Goal: Task Accomplishment & Management: Use online tool/utility

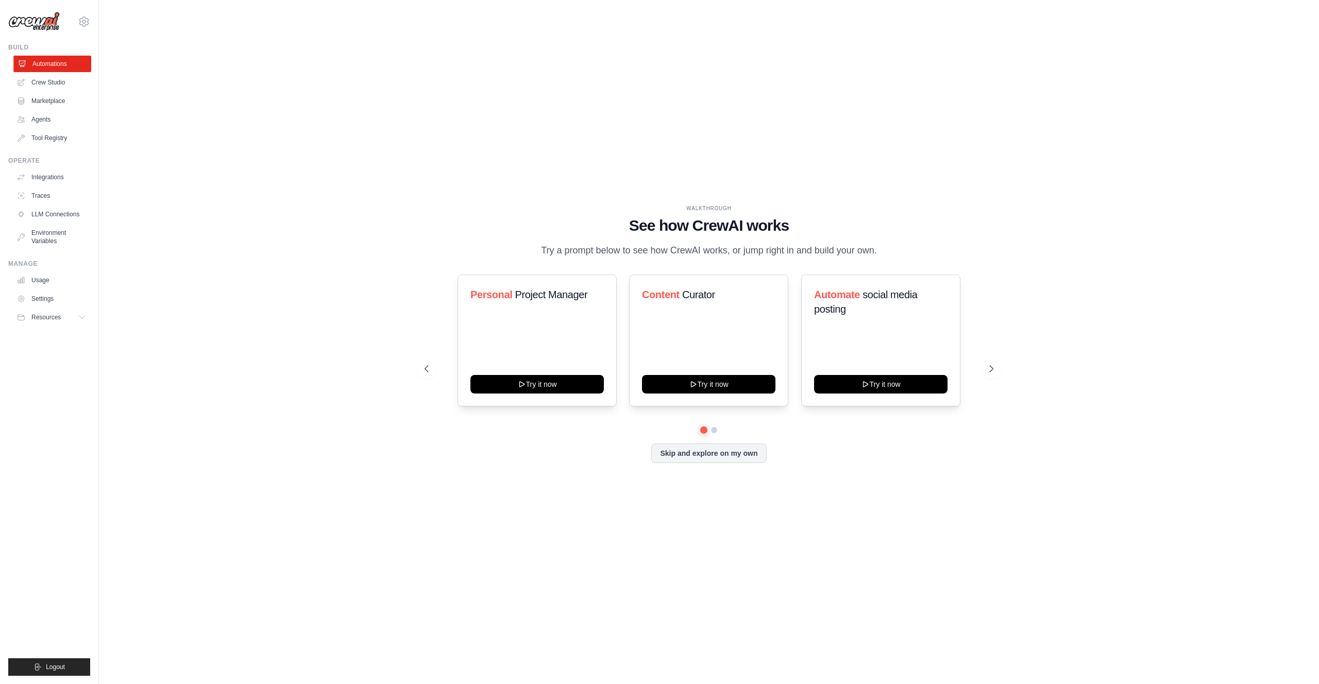
click at [62, 65] on link "Automations" at bounding box center [52, 64] width 78 height 16
click at [62, 81] on link "Crew Studio" at bounding box center [52, 82] width 78 height 16
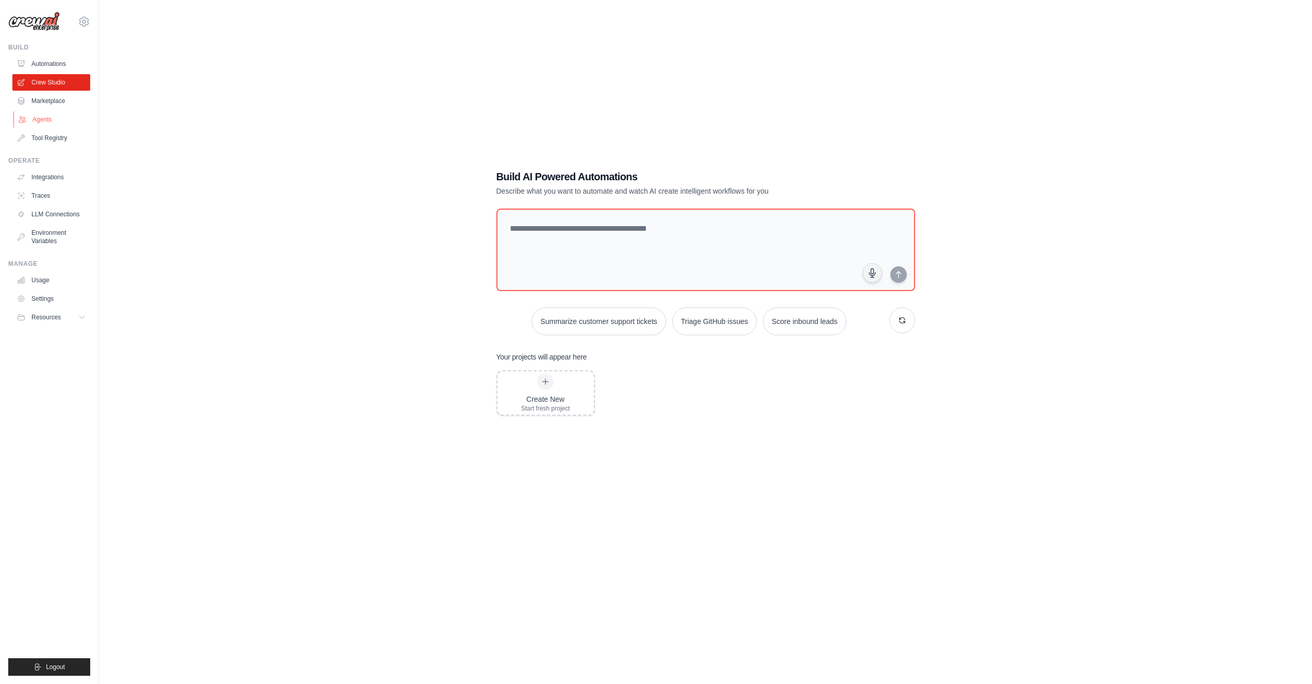
click at [41, 117] on link "Agents" at bounding box center [52, 119] width 78 height 16
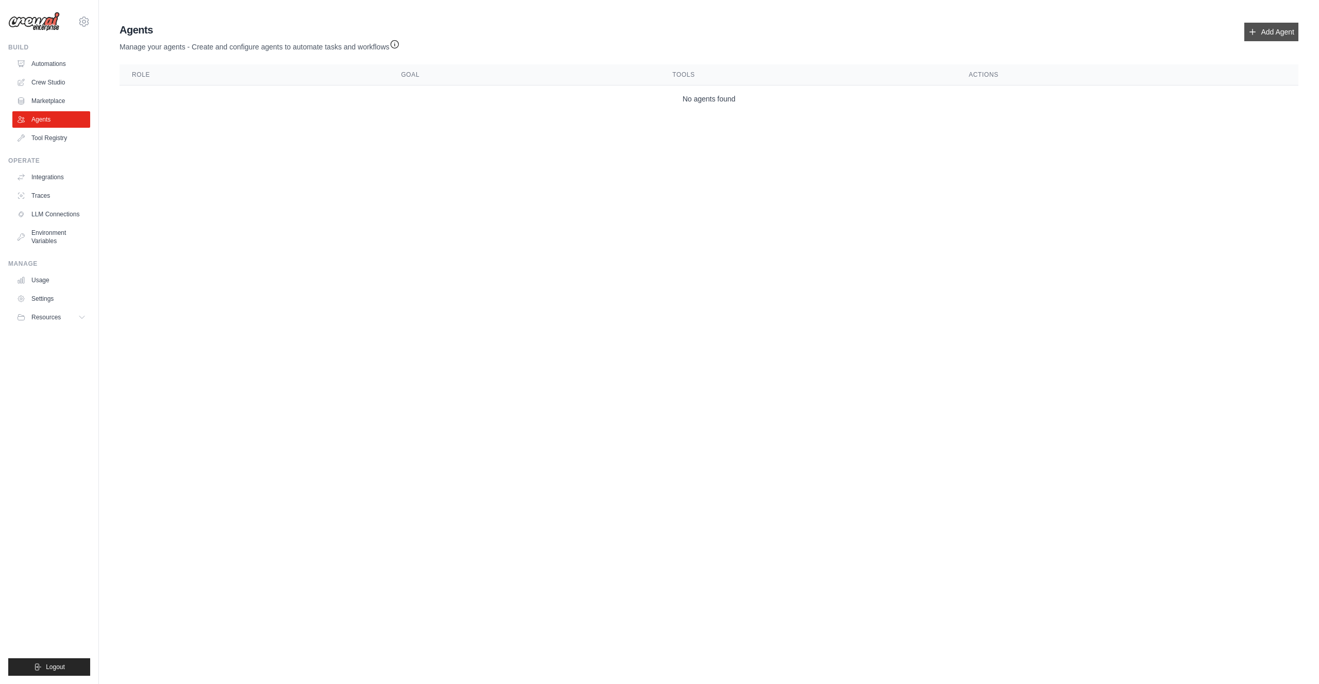
click at [1277, 38] on link "Add Agent" at bounding box center [1272, 32] width 54 height 19
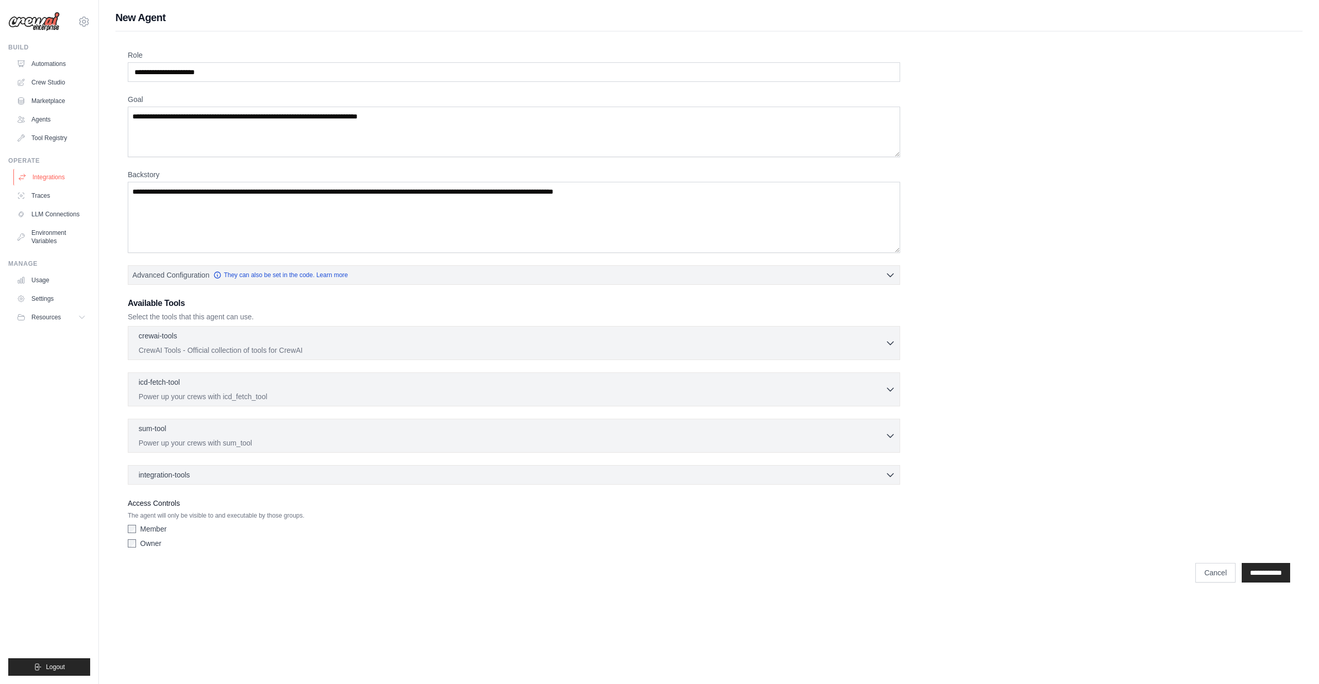
click at [46, 180] on link "Integrations" at bounding box center [52, 177] width 78 height 16
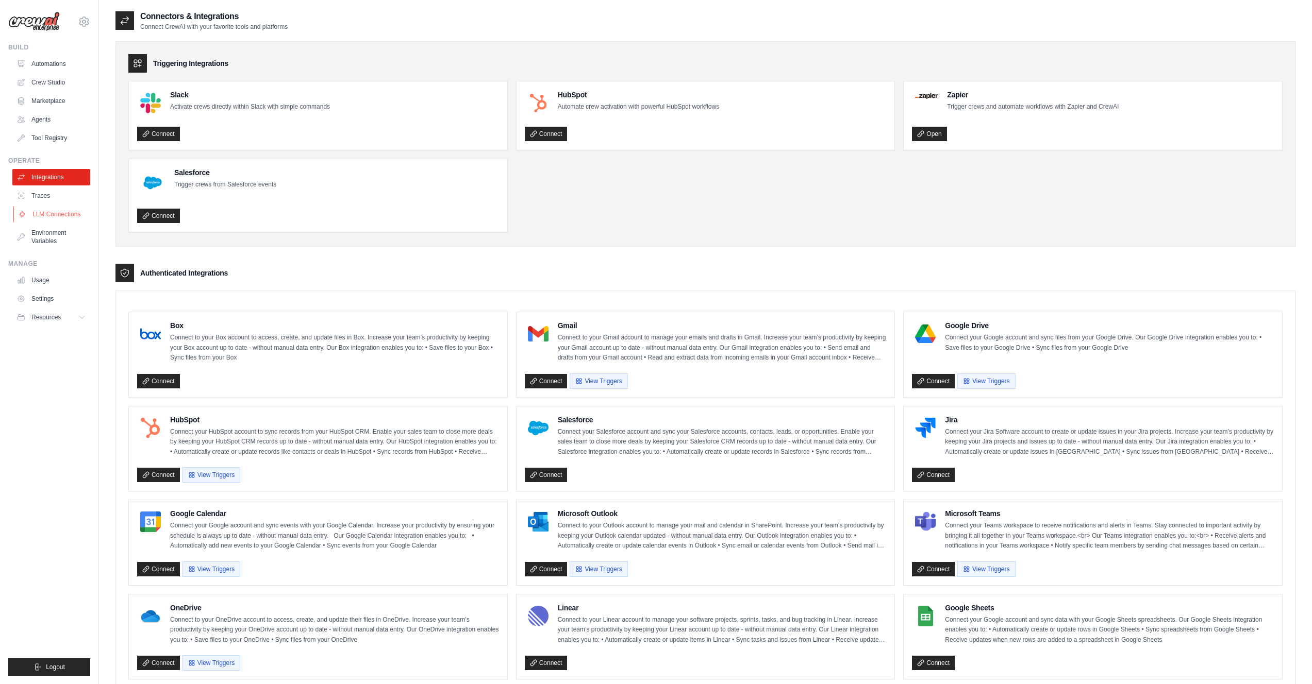
click at [60, 216] on link "LLM Connections" at bounding box center [52, 214] width 78 height 16
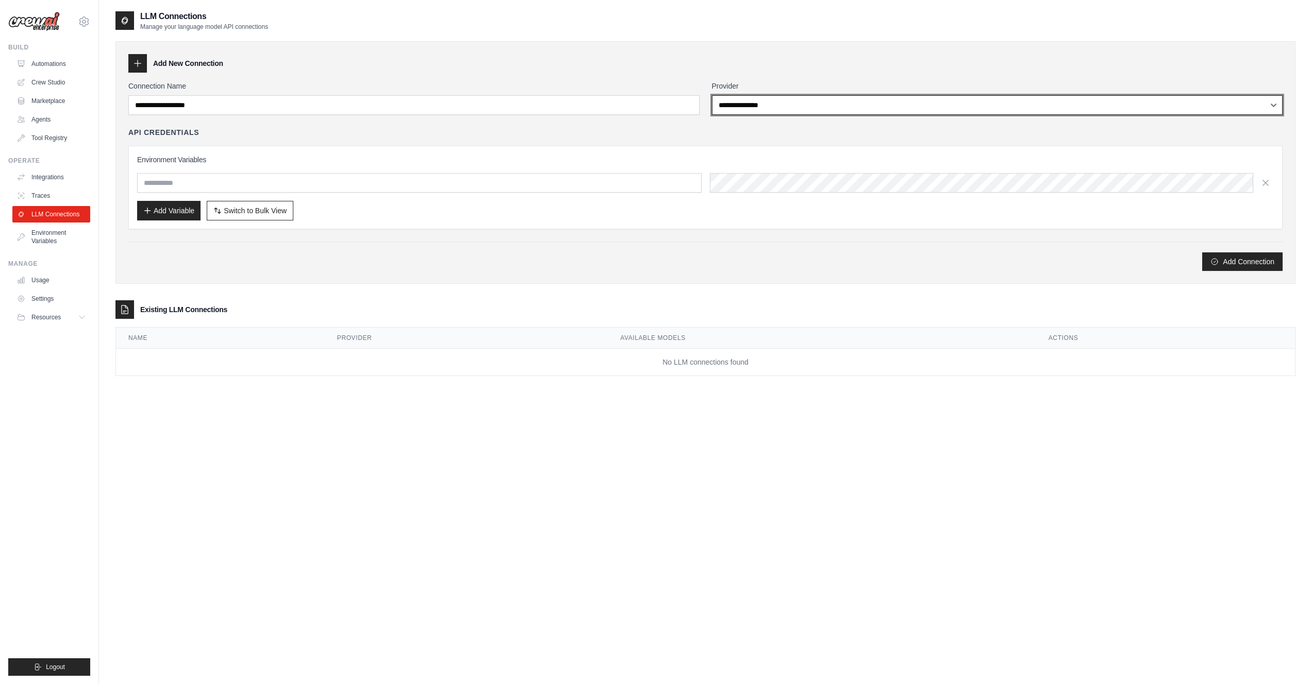
click at [808, 112] on select "**********" at bounding box center [997, 105] width 571 height 20
select select "******"
click at [712, 95] on select "**********" at bounding box center [997, 105] width 571 height 20
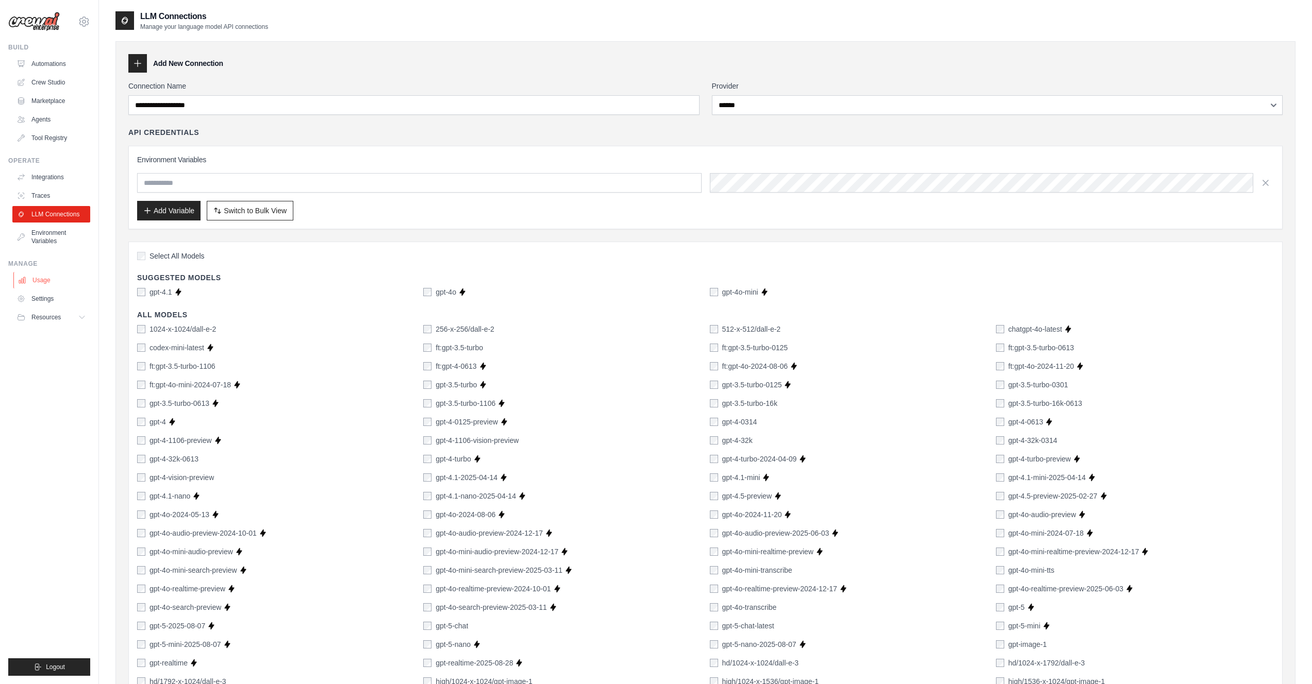
click at [37, 279] on link "Usage" at bounding box center [52, 280] width 78 height 16
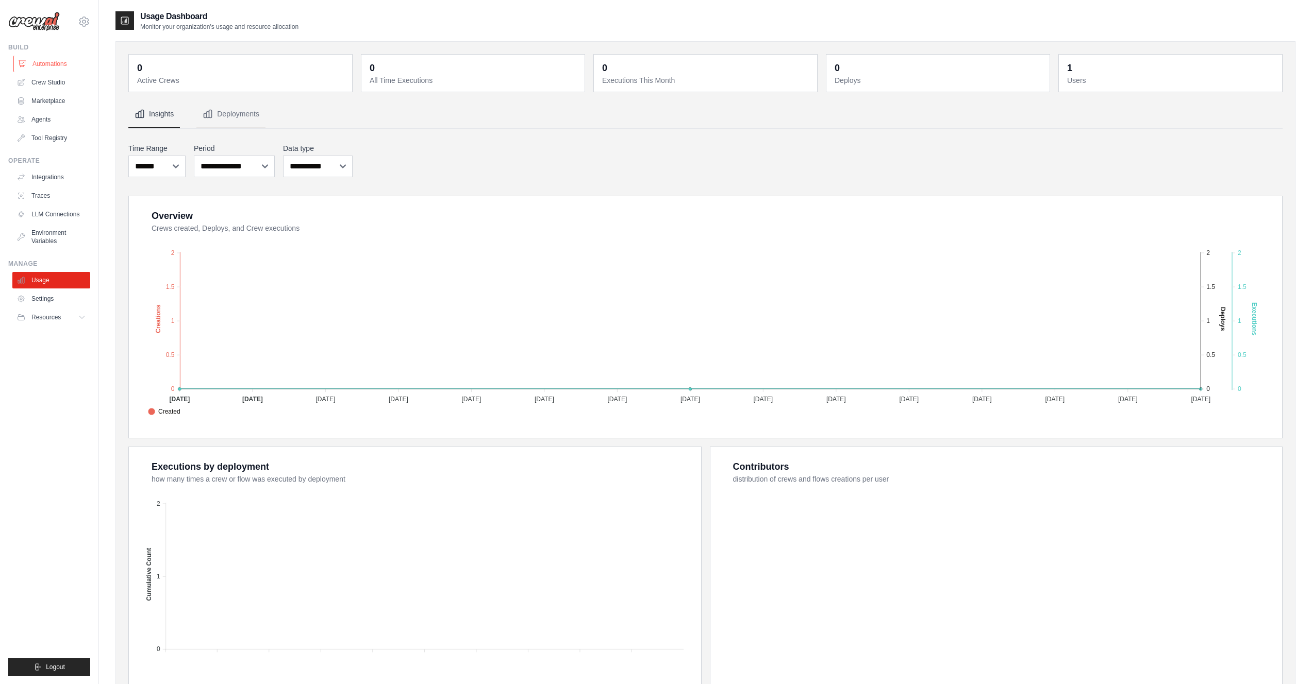
click at [48, 65] on link "Automations" at bounding box center [52, 64] width 78 height 16
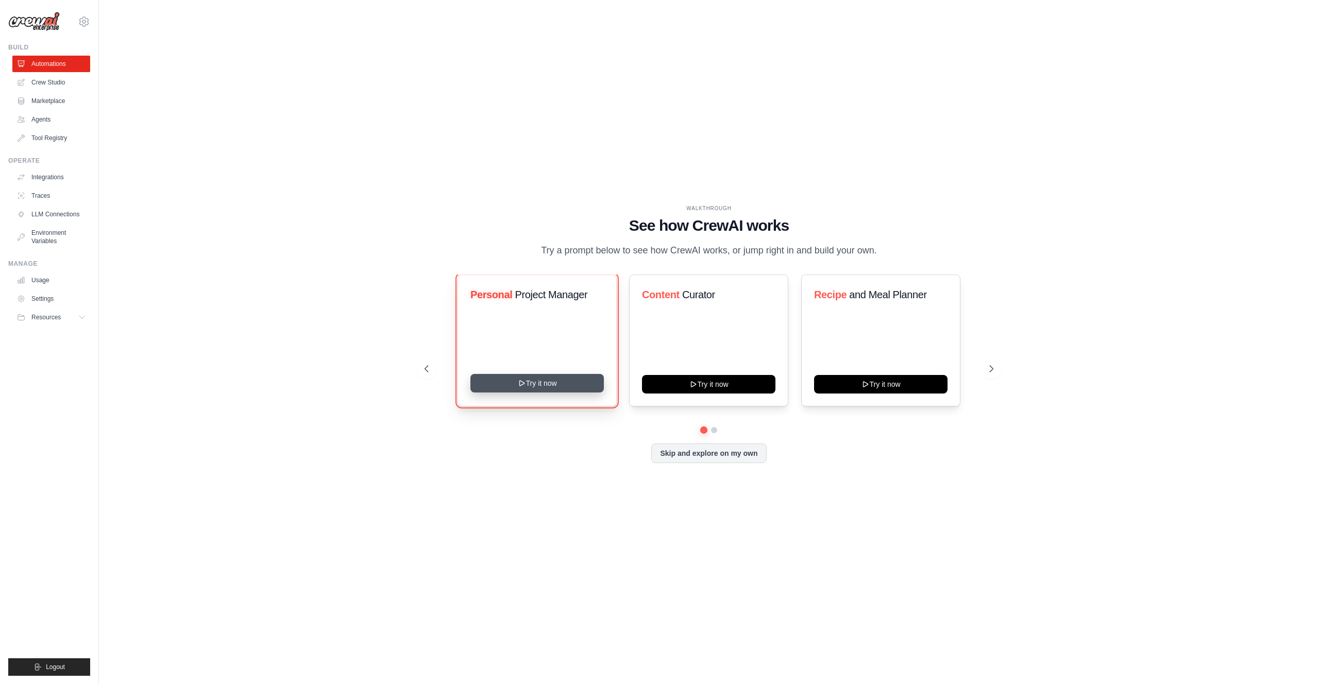
click at [514, 383] on button "Try it now" at bounding box center [537, 383] width 133 height 19
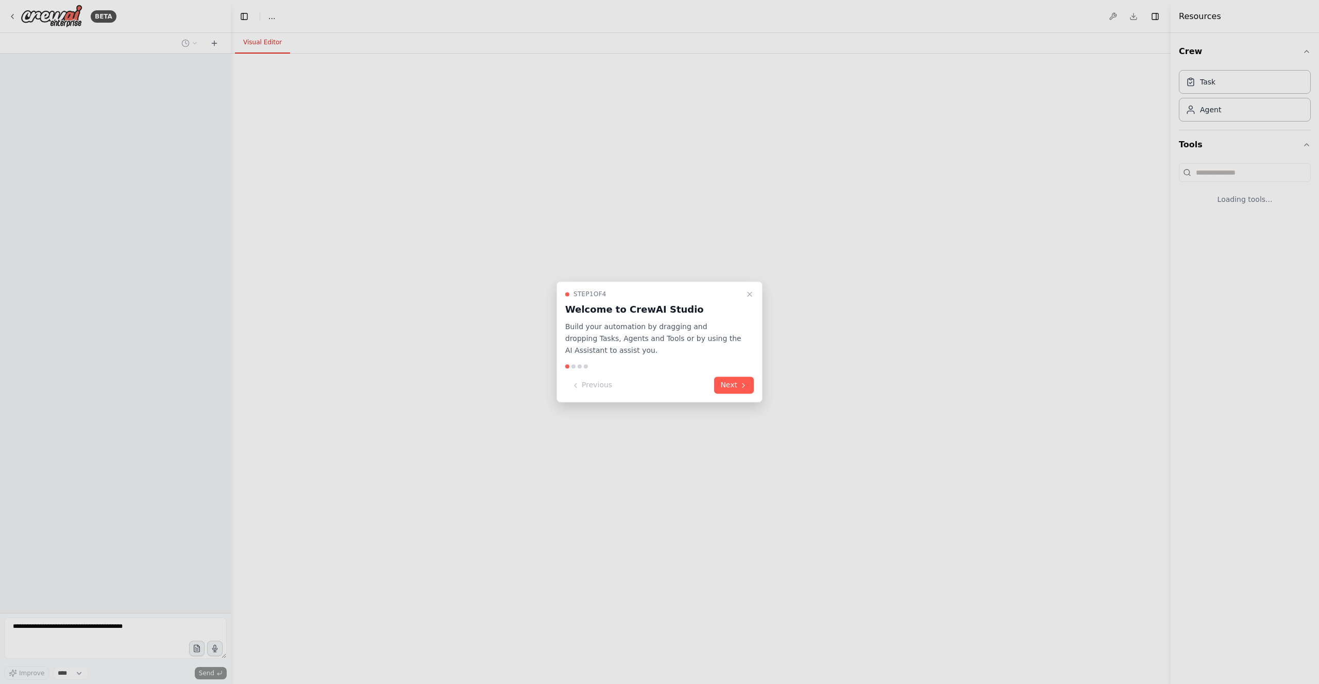
select select "****"
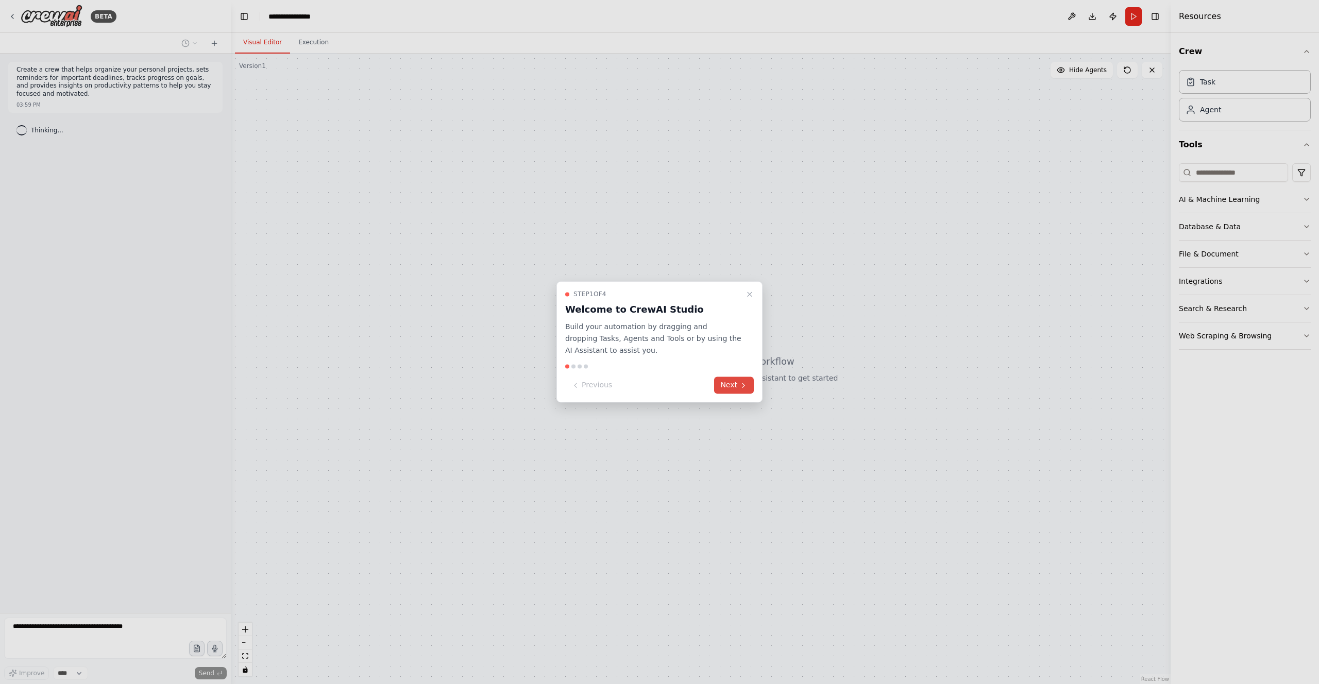
click at [734, 386] on button "Next" at bounding box center [734, 385] width 40 height 17
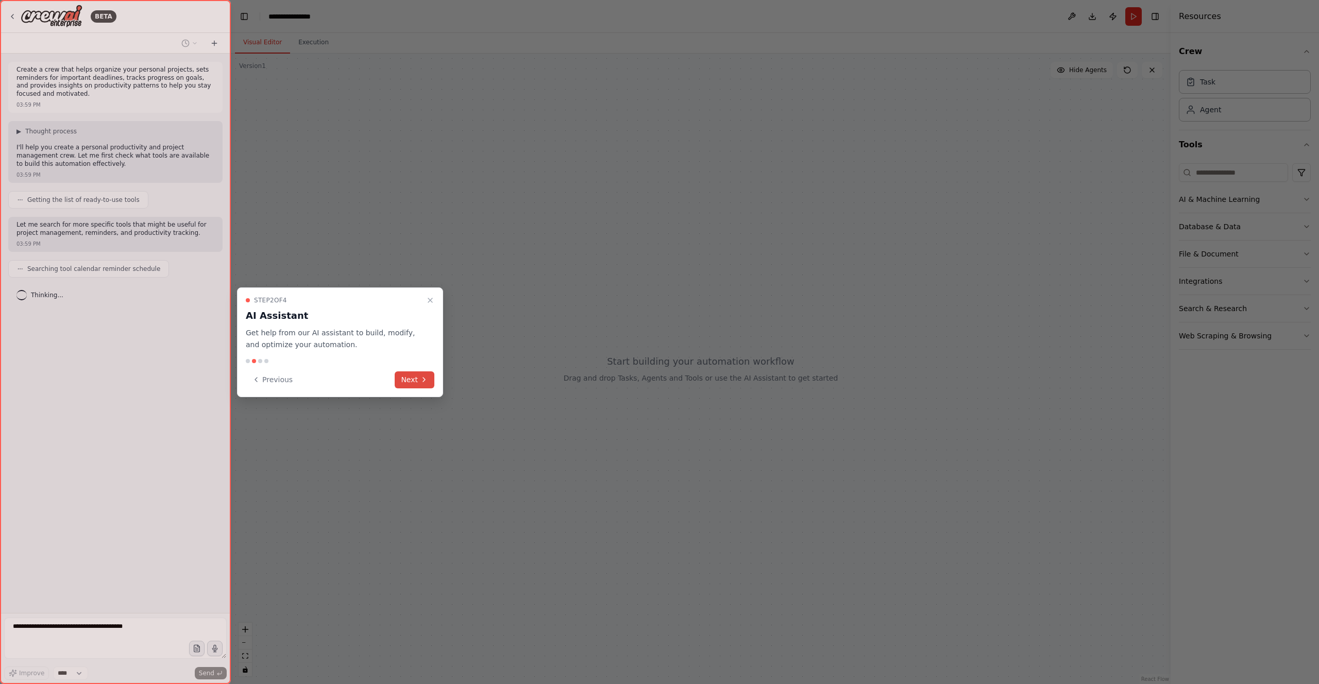
click at [415, 381] on button "Next" at bounding box center [415, 380] width 40 height 17
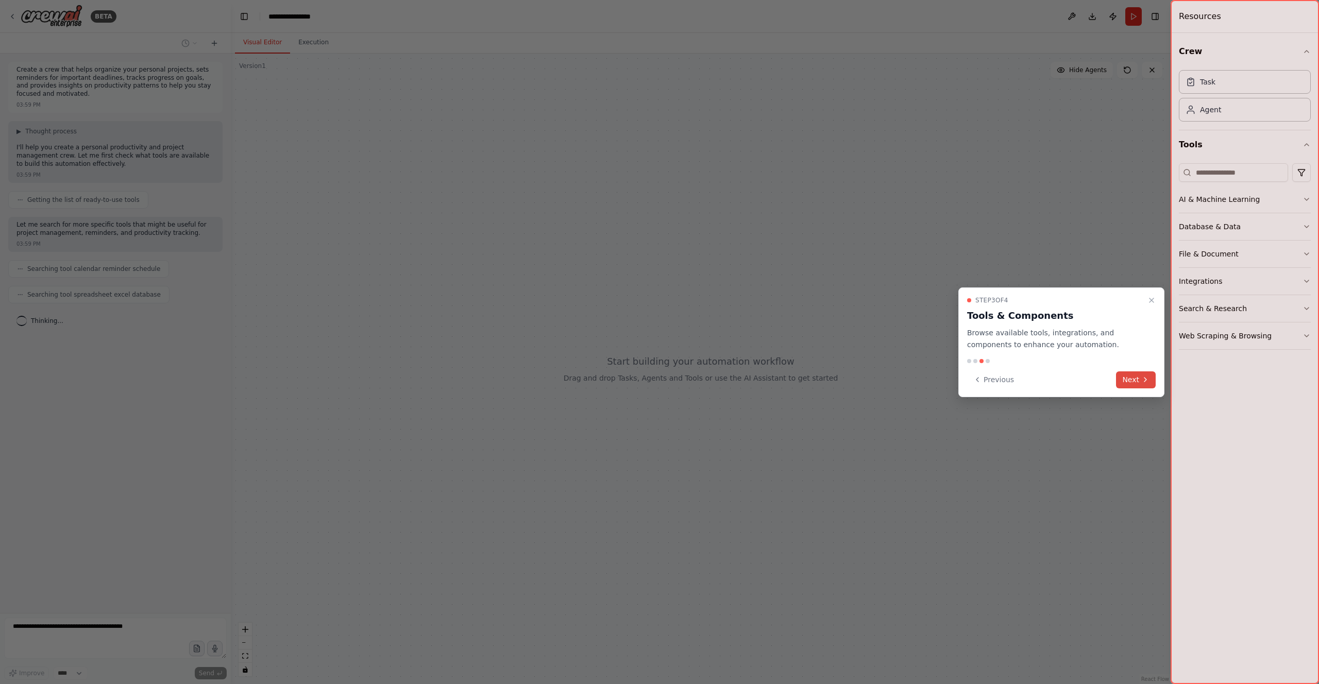
click at [1136, 382] on button "Next" at bounding box center [1136, 380] width 40 height 17
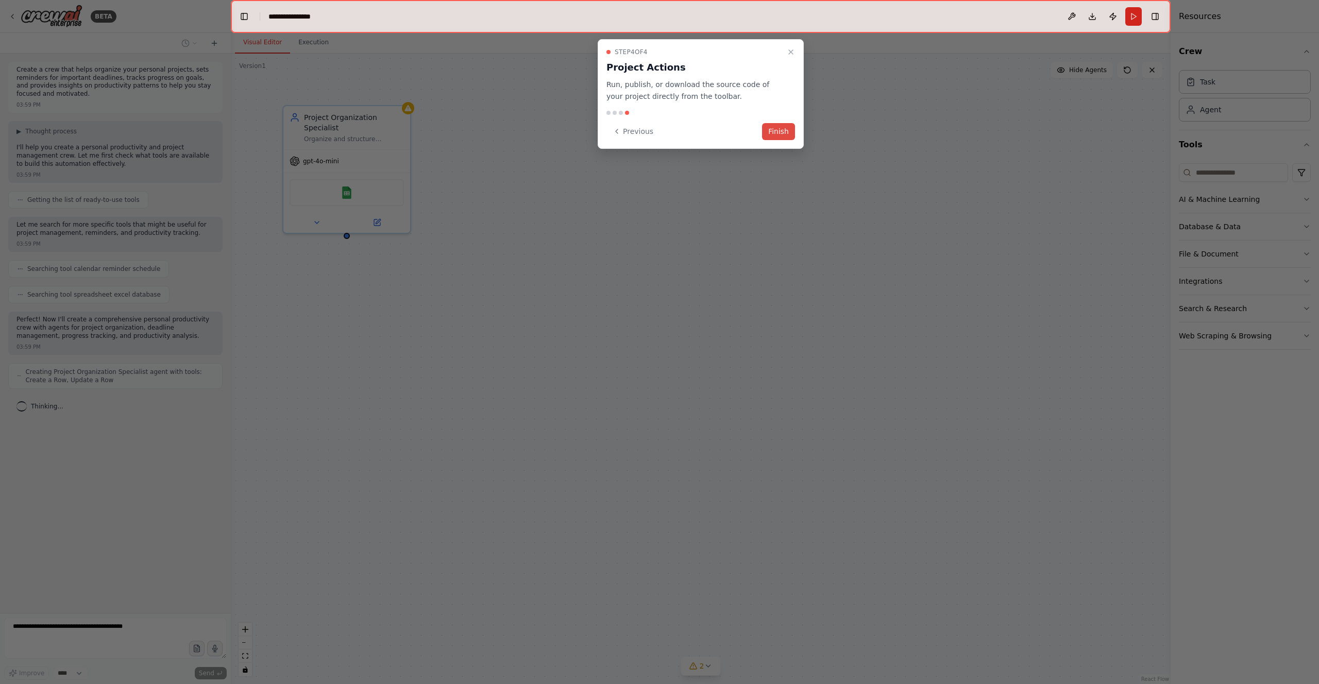
click at [782, 131] on button "Finish" at bounding box center [778, 131] width 33 height 17
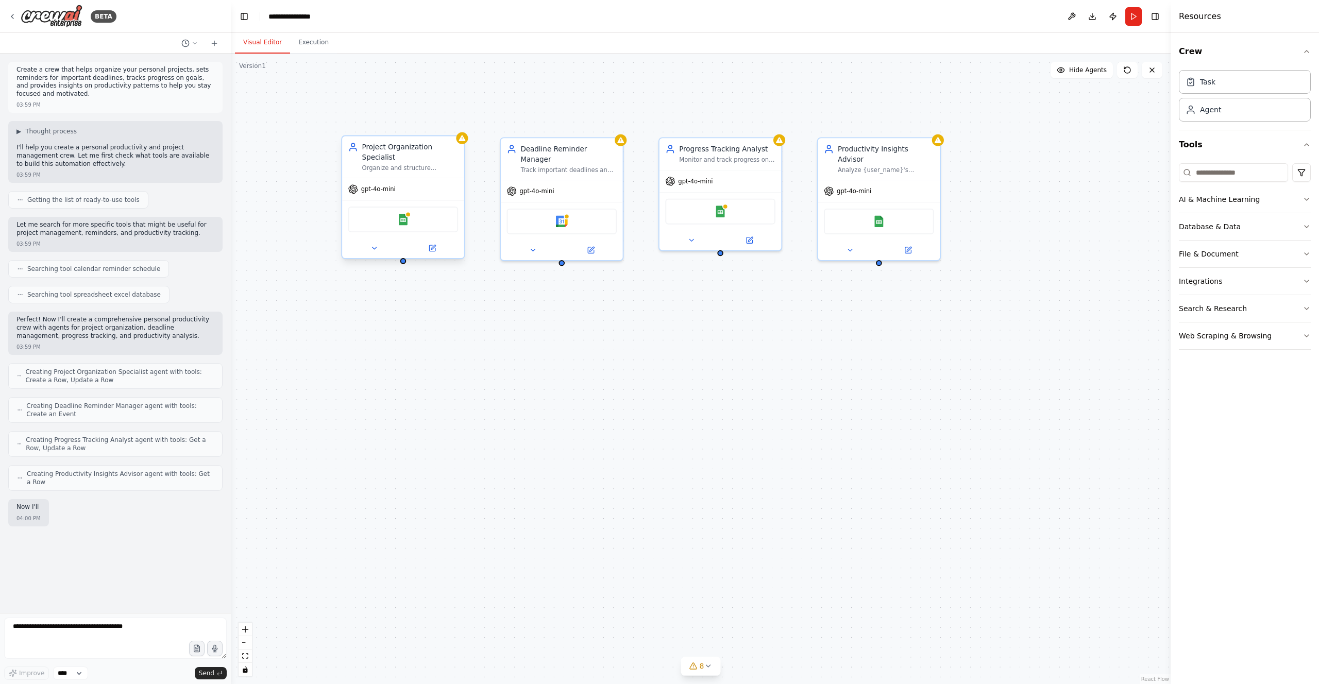
drag, startPoint x: 347, startPoint y: 244, endPoint x: 423, endPoint y: 257, distance: 76.9
click at [423, 257] on div "Project Organization Specialist Organize and structure personal projects by cat…" at bounding box center [701, 369] width 940 height 631
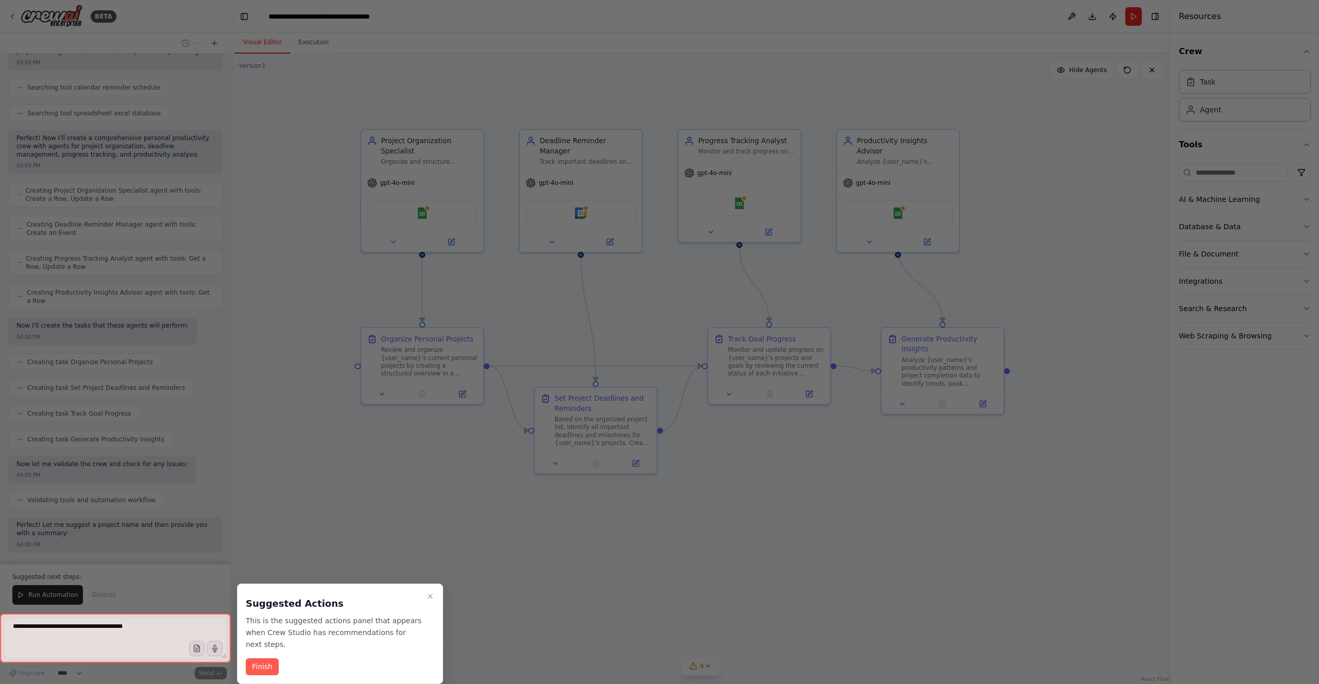
scroll to position [190, 0]
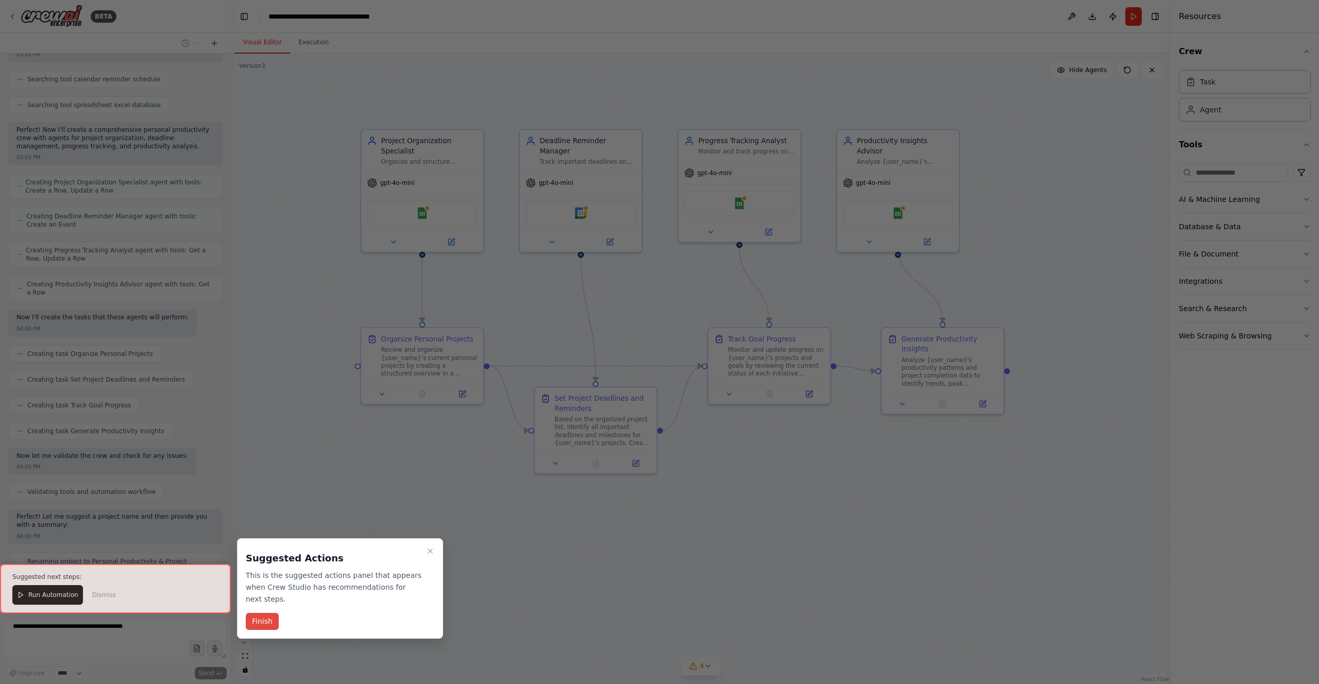
click at [266, 620] on button "Finish" at bounding box center [262, 621] width 33 height 17
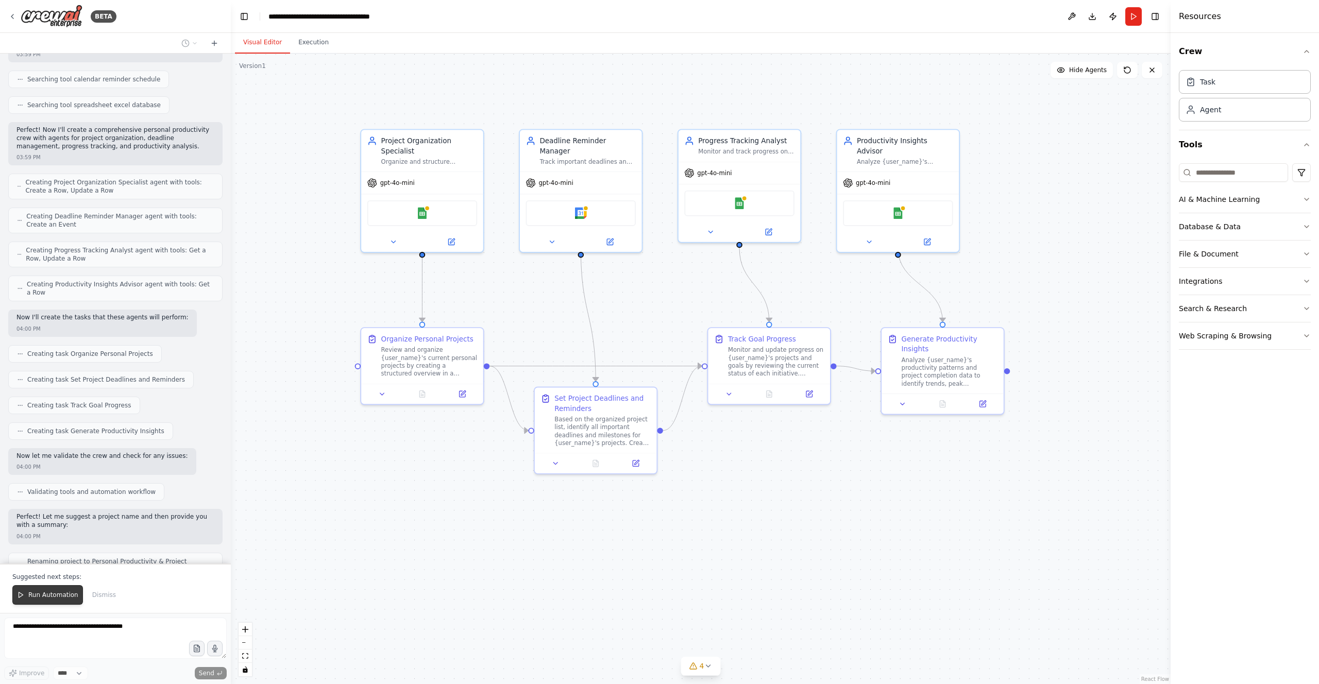
click at [68, 597] on span "Run Automation" at bounding box center [53, 595] width 50 height 8
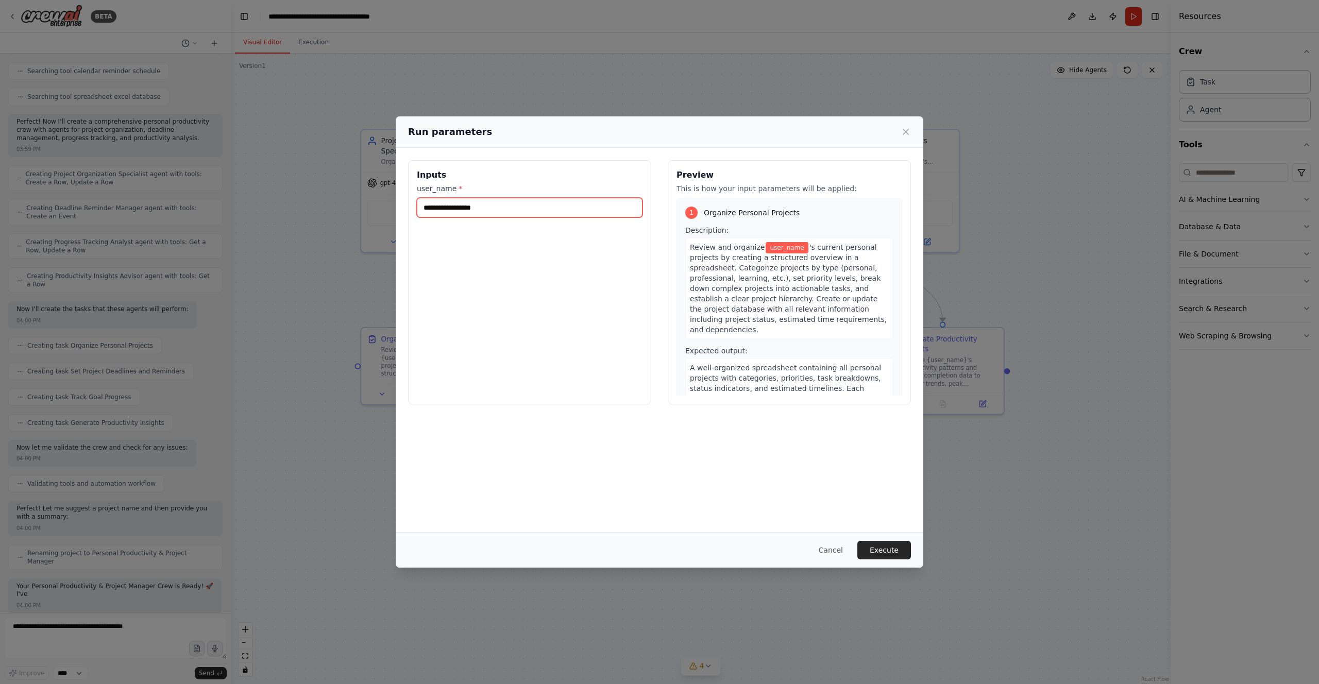
click at [516, 203] on input "user_name *" at bounding box center [530, 208] width 226 height 20
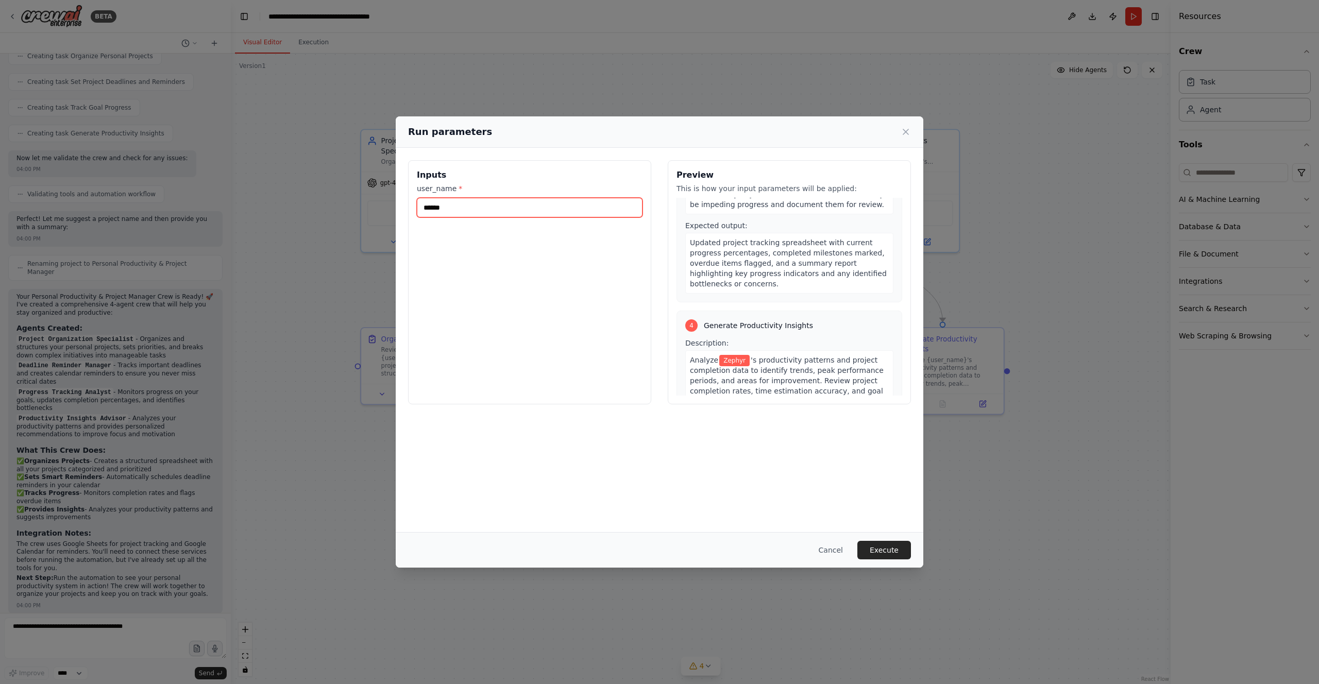
scroll to position [705, 0]
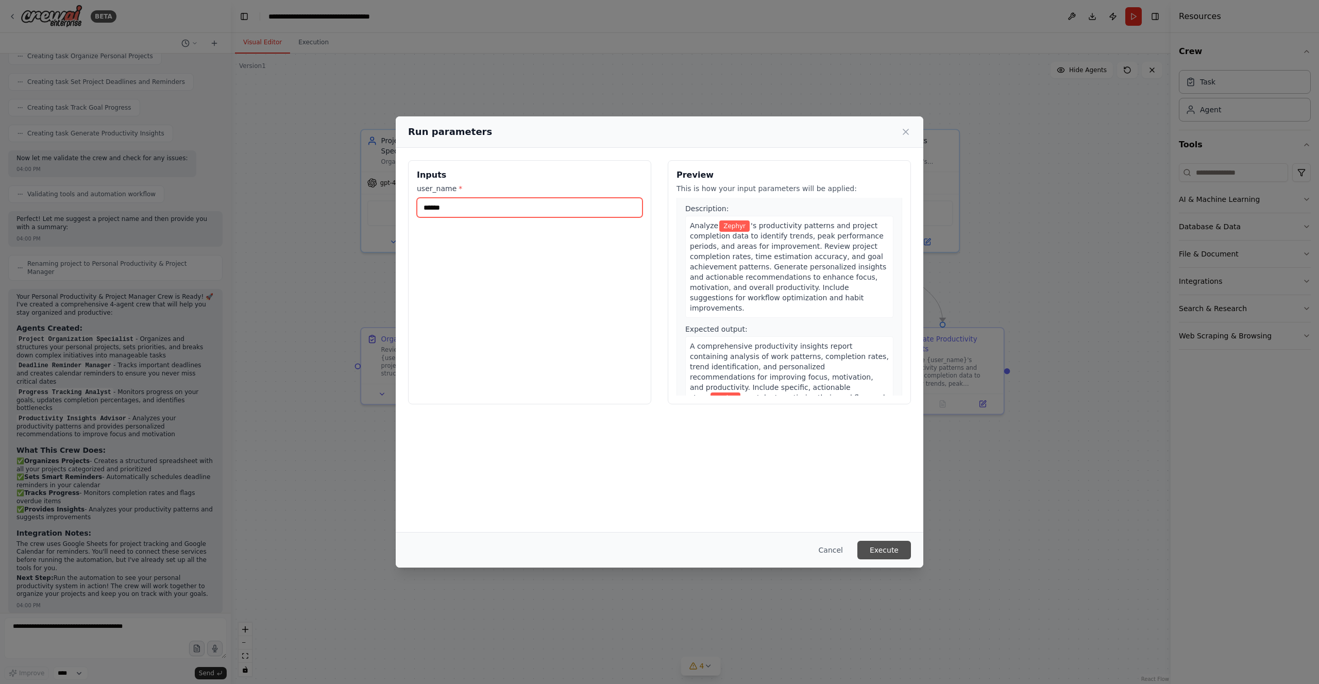
type input "******"
click at [885, 551] on button "Execute" at bounding box center [885, 550] width 54 height 19
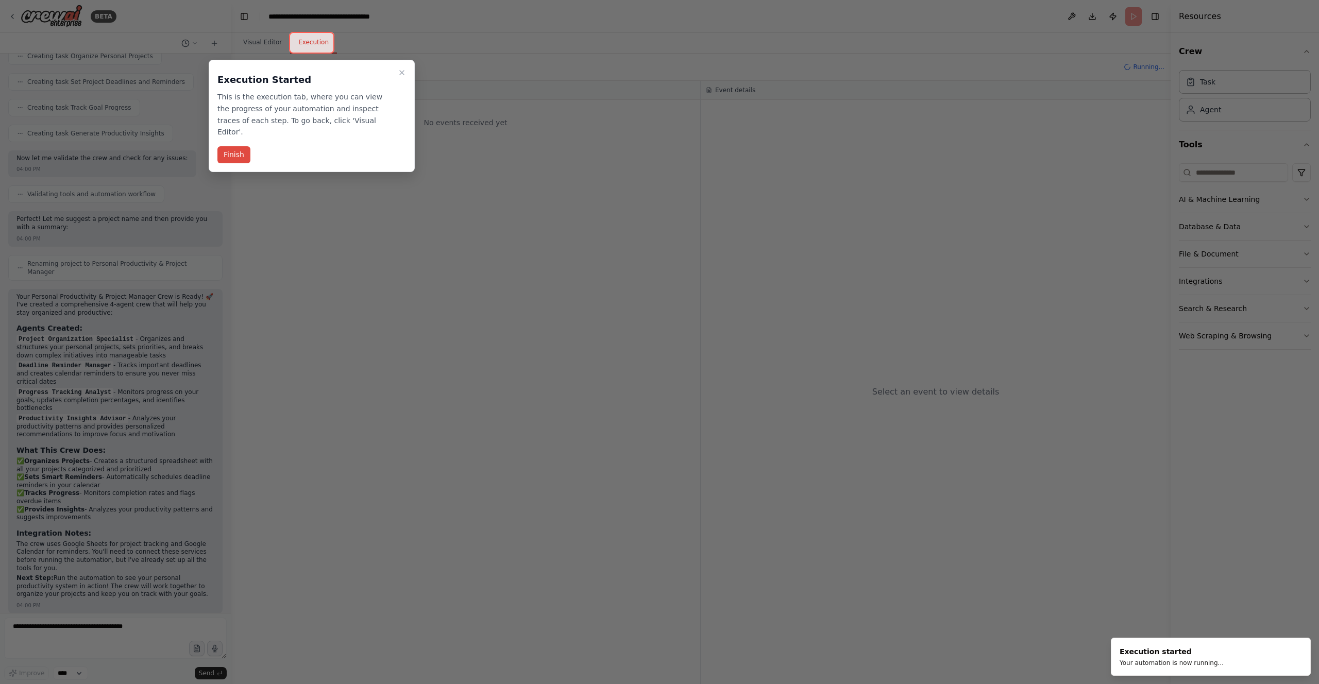
click at [230, 146] on button "Finish" at bounding box center [233, 154] width 33 height 17
